Goal: Information Seeking & Learning: Understand process/instructions

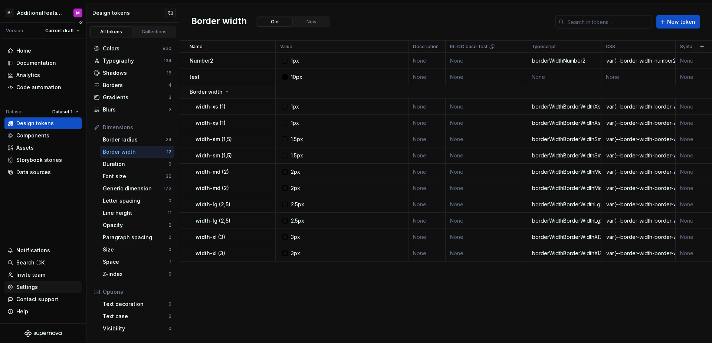
click at [41, 286] on div "Settings" at bounding box center [42, 287] width 71 height 7
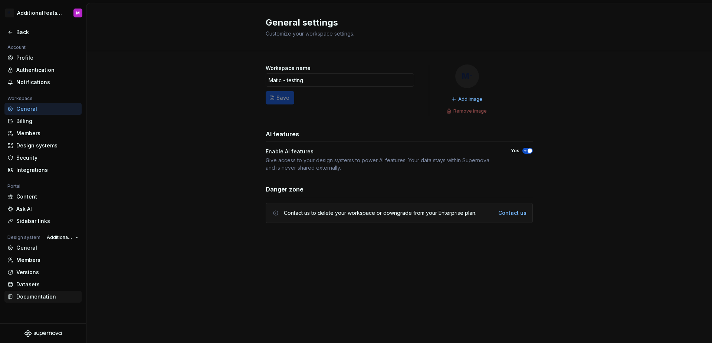
click at [42, 297] on div "Documentation" at bounding box center [47, 296] width 62 height 7
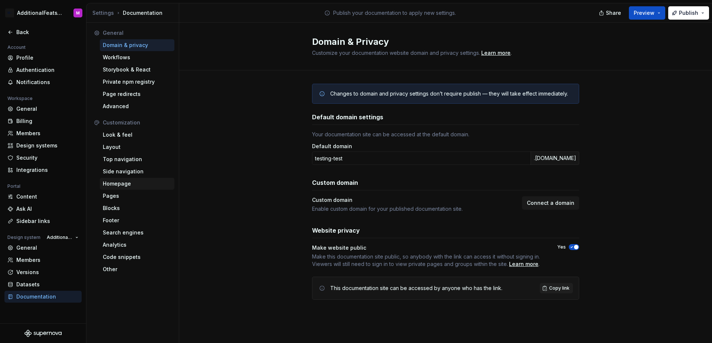
click at [140, 182] on div "Homepage" at bounding box center [137, 183] width 69 height 7
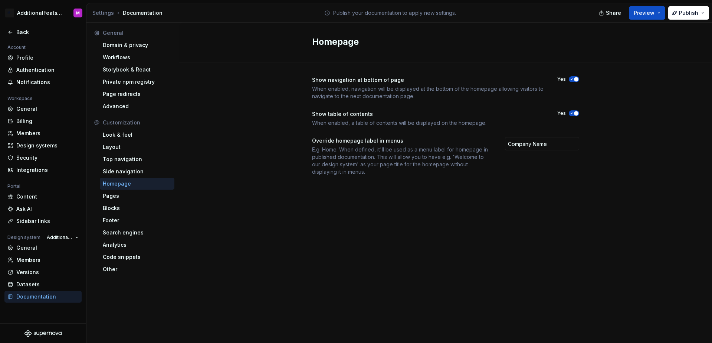
click at [154, 183] on div "Homepage" at bounding box center [137, 183] width 69 height 7
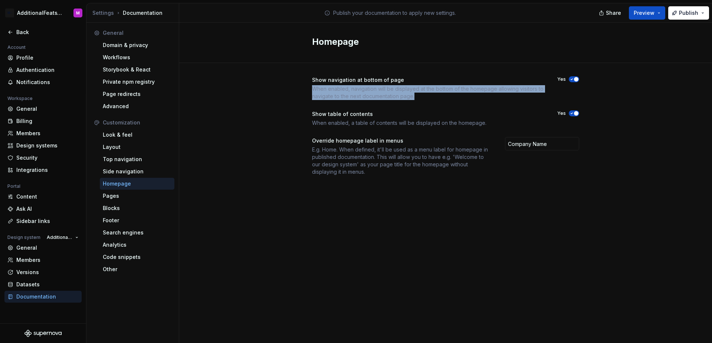
drag, startPoint x: 311, startPoint y: 88, endPoint x: 414, endPoint y: 98, distance: 102.8
click at [414, 98] on div "When enabled, navigation will be displayed at the bottom of the homepage allowi…" at bounding box center [428, 92] width 232 height 15
copy div "When enabled, navigation will be displayed at the bottom of the homepage allowi…"
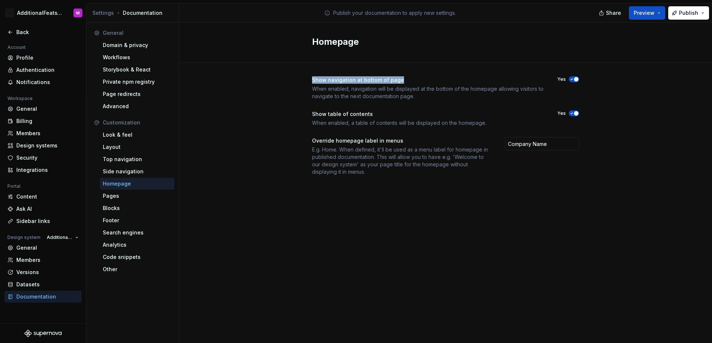
drag, startPoint x: 398, startPoint y: 79, endPoint x: 311, endPoint y: 79, distance: 87.1
click at [311, 79] on div "Show navigation at bottom of page When enabled, navigation will be displayed at…" at bounding box center [445, 133] width 532 height 141
copy div "Show navigation at bottom of page"
click at [265, 82] on div "Show navigation at bottom of page When enabled, navigation will be displayed at…" at bounding box center [445, 133] width 532 height 141
click at [337, 112] on div "Show table of contents" at bounding box center [342, 113] width 61 height 7
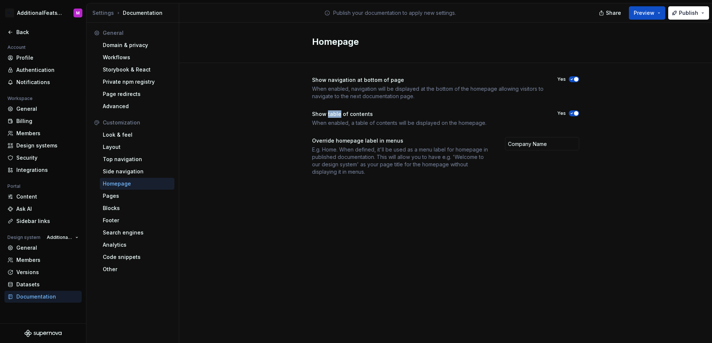
click at [337, 112] on div "Show table of contents" at bounding box center [342, 113] width 61 height 7
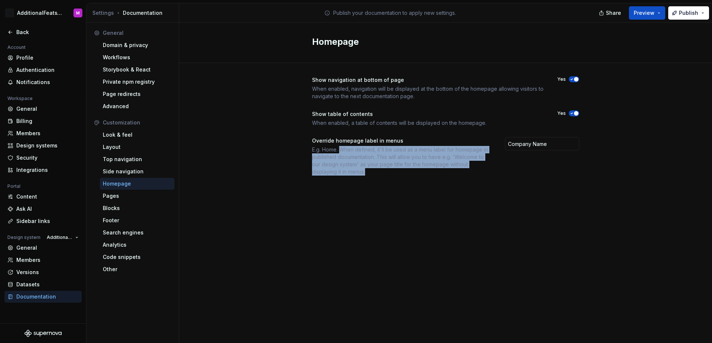
drag, startPoint x: 342, startPoint y: 149, endPoint x: 387, endPoint y: 171, distance: 50.6
click at [387, 171] on div "E.g. Home. When defined, it'll be used as a menu label for homepage in publishe…" at bounding box center [401, 161] width 179 height 30
copy div "When defined, it'll be used as a menu label for homepage in published documenta…"
